Goal: Check status: Check status

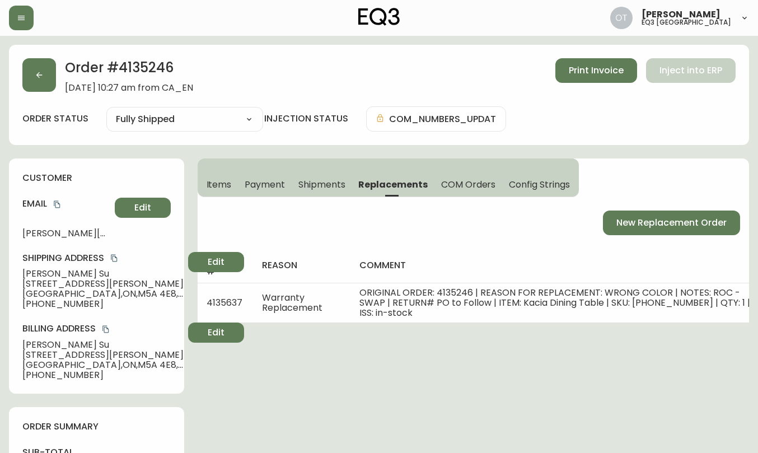
select select "FULLY_SHIPPED"
click at [41, 86] on button "button" at bounding box center [39, 75] width 34 height 34
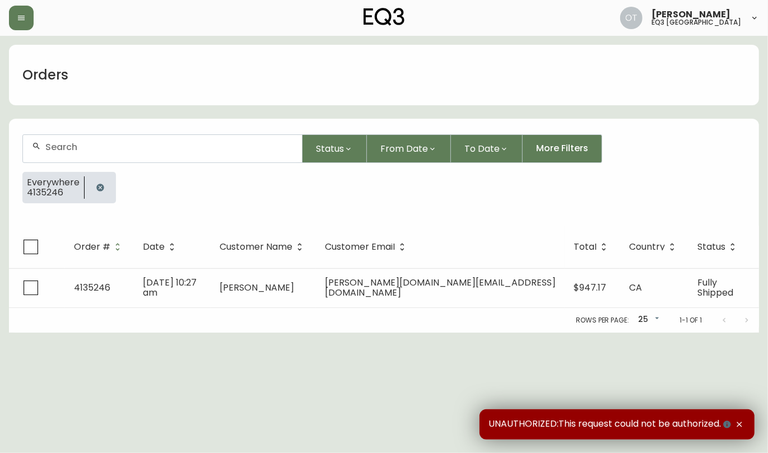
click at [78, 154] on div at bounding box center [162, 148] width 279 height 27
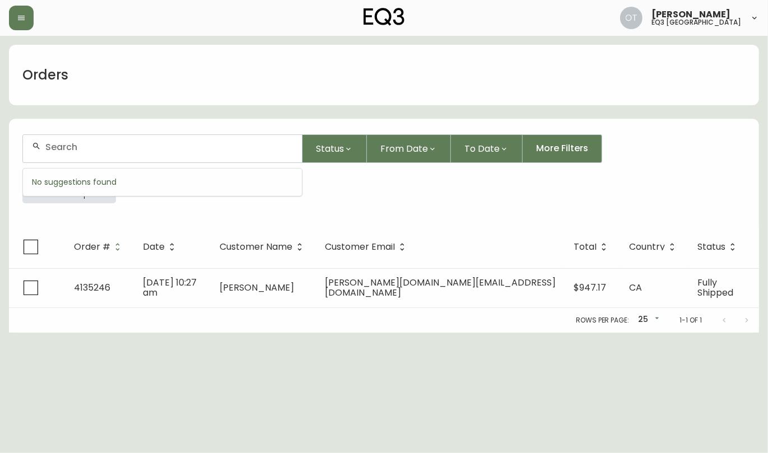
click at [76, 152] on div at bounding box center [162, 148] width 279 height 27
click at [99, 148] on input "text" at bounding box center [168, 147] width 247 height 11
paste input "4133008"
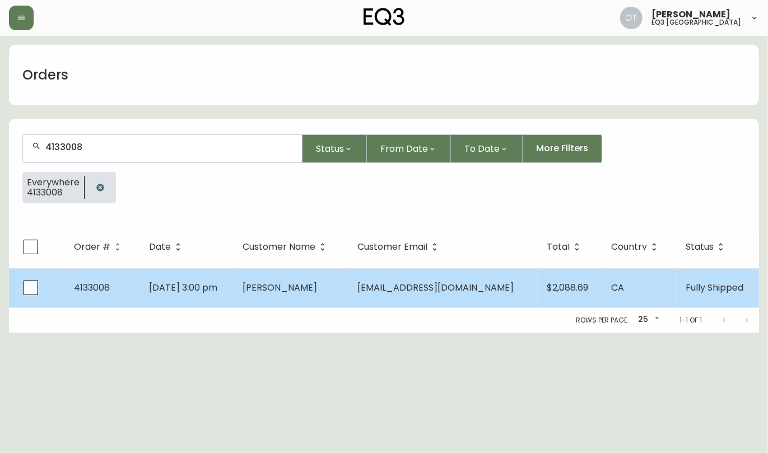
type input "4133008"
click at [116, 287] on td "4133008" at bounding box center [102, 287] width 75 height 39
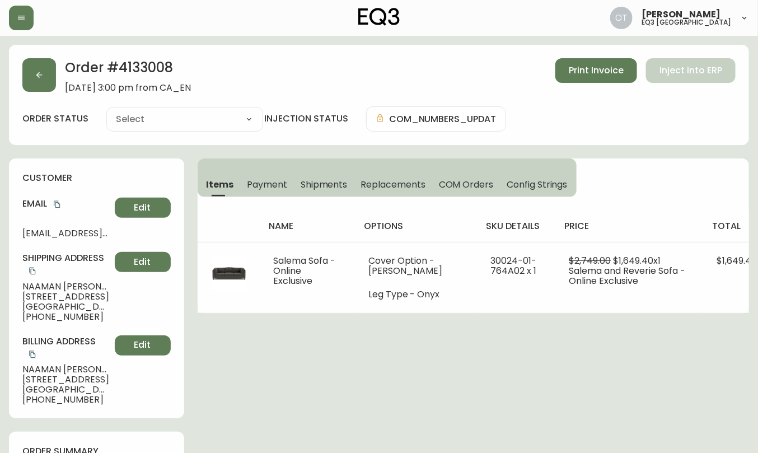
type input "Fully Shipped"
select select "FULLY_SHIPPED"
click at [139, 72] on h2 "Order # 4133008" at bounding box center [128, 70] width 126 height 25
copy h2 "4133008"
